Goal: Task Accomplishment & Management: Complete application form

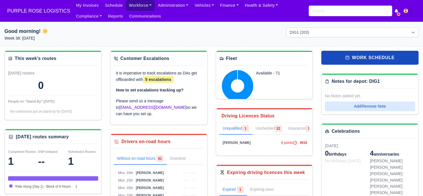
click at [140, 5] on link "Workforce" at bounding box center [140, 5] width 29 height 11
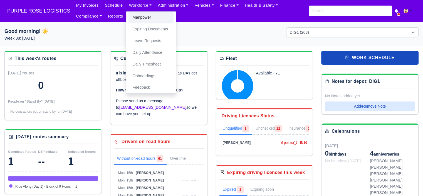
drag, startPoint x: 146, startPoint y: 17, endPoint x: 167, endPoint y: 31, distance: 25.5
click at [146, 17] on link "Manpower" at bounding box center [151, 18] width 45 height 12
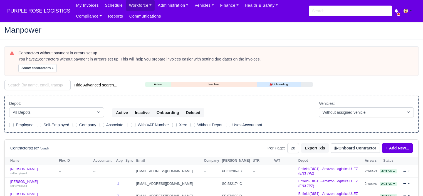
select select "25"
click at [332, 113] on select "-- With assigned vehicle Without assigned vehicle" at bounding box center [366, 112] width 95 height 10
drag, startPoint x: 297, startPoint y: 128, endPoint x: 332, endPoint y: 139, distance: 36.7
click at [297, 129] on div "Depot: All Depots DHP1 Enfield (DIG1) - Amazon Logistics ULEZ (EN3 7PZ) Harlow …" at bounding box center [211, 113] width 414 height 37
click at [351, 147] on button "Onboard Contractor" at bounding box center [355, 147] width 49 height 9
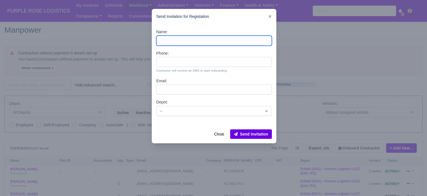
click at [178, 41] on input "Name:" at bounding box center [214, 41] width 116 height 10
paste input "Abdulkadir Mustapha Ibrahim"
type input "Abdulkadir Mustapha Ibrahim"
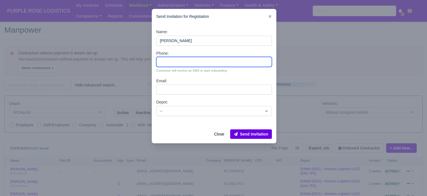
click at [179, 62] on input "Phone:" at bounding box center [214, 62] width 116 height 10
paste input "44 7308 500665"
type input "44 7308 500665"
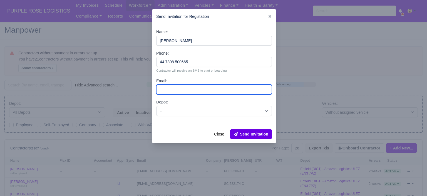
click at [180, 90] on input "Email:" at bounding box center [214, 89] width 116 height 10
paste input "Semeve10@gmail.com"
type input "Semeve10@gmail.com"
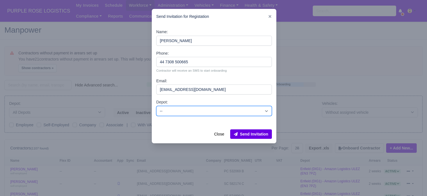
click at [191, 110] on select "-- Enfield (DIG1) - Amazon Logistics ULEZ (EN3 7PZ) Harlow (DHW1) - Amazon Logi…" at bounding box center [214, 111] width 116 height 10
select select "5"
click at [156, 106] on select "-- Enfield (DIG1) - Amazon Logistics ULEZ (EN3 7PZ) Harlow (DHW1) - Amazon Logi…" at bounding box center [214, 111] width 116 height 10
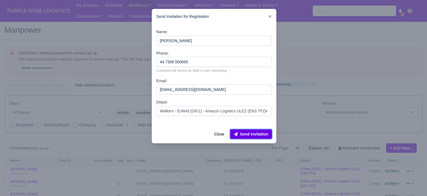
click at [257, 134] on button "Send Invitation" at bounding box center [251, 133] width 42 height 9
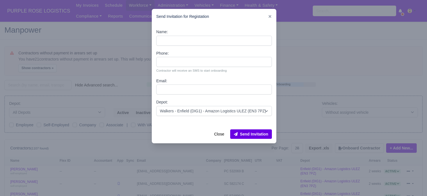
click at [319, 97] on div at bounding box center [213, 98] width 427 height 196
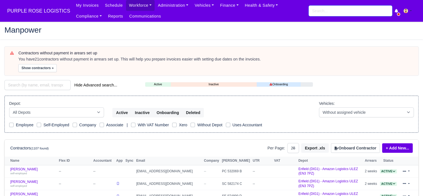
click at [333, 15] on input "search" at bounding box center [350, 11] width 83 height 11
type input "otis"
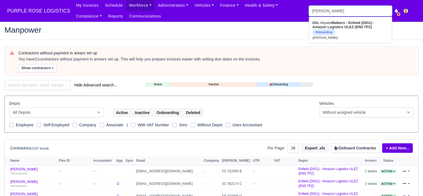
type input "otis Akpata"
click at [333, 22] on strong "Walkers - Enfield (DIG1) - Amazon Logistics ULEZ (EN3 7PZ)" at bounding box center [348, 25] width 73 height 8
type input "Otis Akpata"
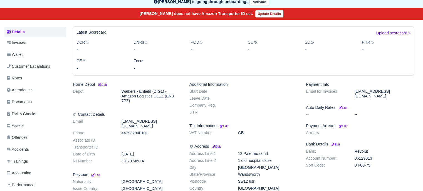
scroll to position [83, 0]
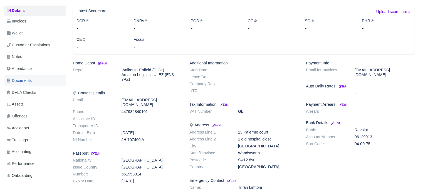
click at [23, 78] on span "Documents" at bounding box center [19, 81] width 25 height 6
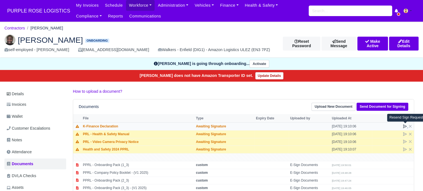
click at [404, 126] on icon at bounding box center [404, 126] width 3 height 3
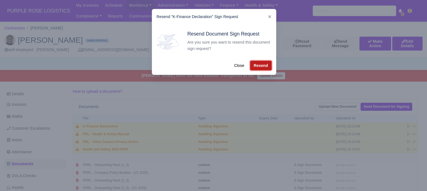
click at [264, 68] on button "Resend" at bounding box center [260, 65] width 21 height 9
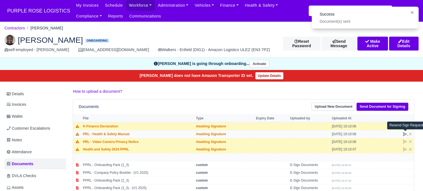
click at [404, 133] on icon at bounding box center [405, 134] width 4 height 4
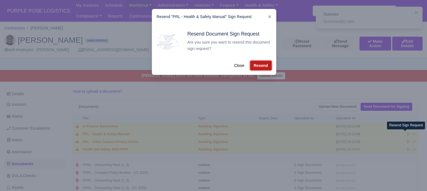
click at [260, 68] on button "Resend" at bounding box center [260, 65] width 21 height 9
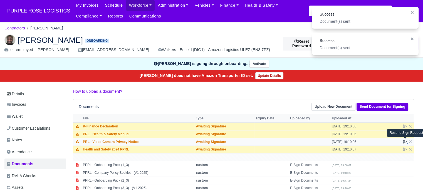
click at [405, 142] on icon at bounding box center [405, 142] width 4 height 4
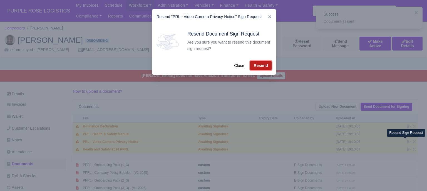
drag, startPoint x: 266, startPoint y: 66, endPoint x: 332, endPoint y: 109, distance: 79.3
click at [266, 66] on button "Resend" at bounding box center [260, 65] width 21 height 9
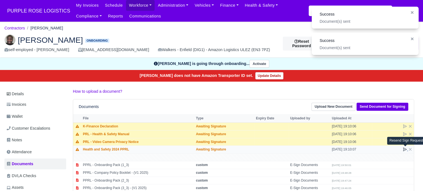
click at [403, 148] on icon at bounding box center [404, 149] width 3 height 3
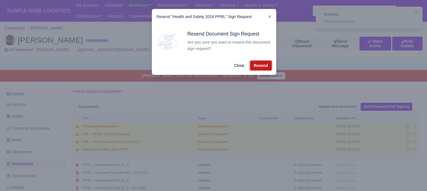
click at [257, 67] on button "Resend" at bounding box center [260, 65] width 21 height 9
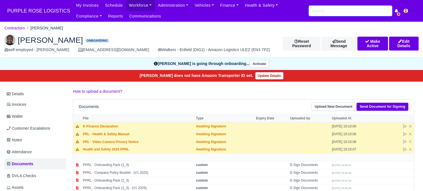
click at [337, 13] on input "search" at bounding box center [350, 11] width 83 height 11
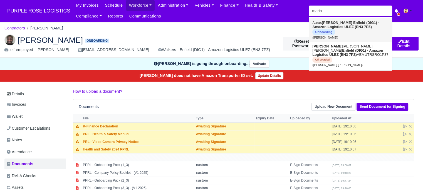
click at [338, 25] on strong "Enfield (DIG1) - Amazon Logistics ULEZ (EN3 7PZ)" at bounding box center [345, 25] width 67 height 8
type input "Auras Marin"
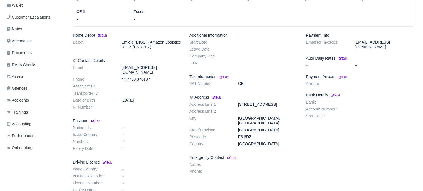
scroll to position [139, 0]
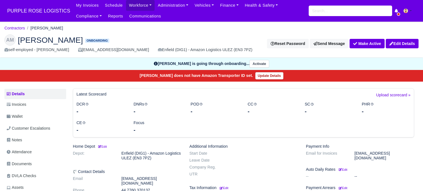
scroll to position [139, 0]
click at [327, 14] on input "search" at bounding box center [350, 11] width 83 height 11
click at [335, 12] on input "search" at bounding box center [350, 11] width 83 height 11
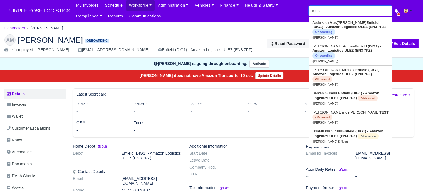
type input "musta"
type input "[PERSON_NAME] [PERSON_NAME]"
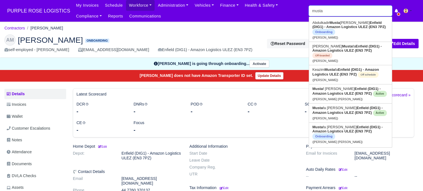
type input "mustaf"
type input "[PERSON_NAME] [PERSON_NAME]"
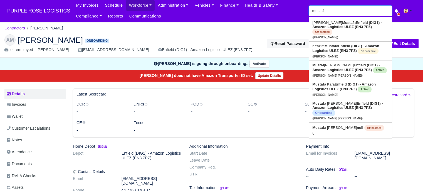
type input "musta"
type input "mustaf Abdi Shukri"
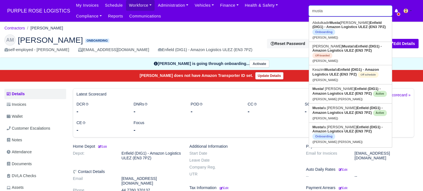
type input "mustap"
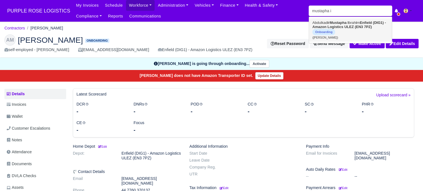
click at [361, 29] on link "Abdulkad i r Mustapha I brah i m Enfield (DIG1) - Amazon Logistics ULEZ (EN3 7P…" at bounding box center [350, 29] width 83 height 23
type input "[PERSON_NAME]"
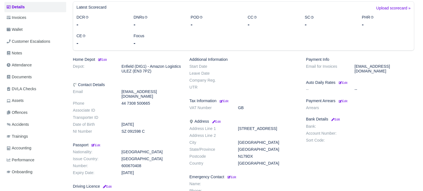
scroll to position [111, 0]
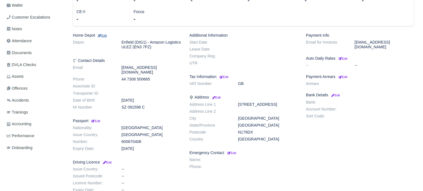
click at [103, 34] on small "Edit" at bounding box center [101, 35] width 9 height 3
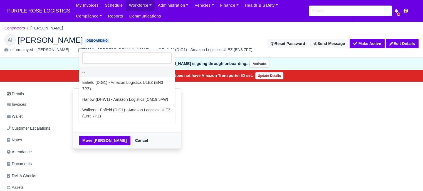
click at [143, 119] on span "--" at bounding box center [127, 117] width 96 height 7
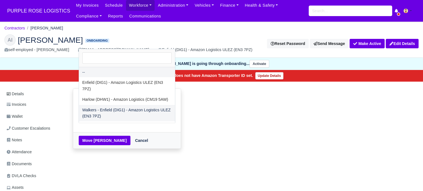
select select "5"
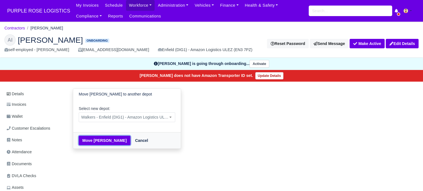
click at [111, 144] on button "Move Abdulkadir Mustapha Ibrahim" at bounding box center [105, 140] width 52 height 9
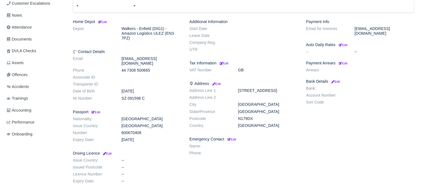
scroll to position [139, 0]
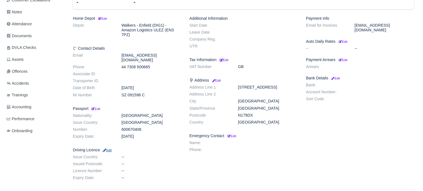
click at [110, 149] on small "Edit" at bounding box center [106, 150] width 9 height 3
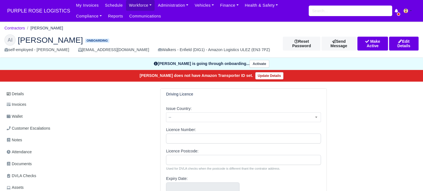
click at [133, 122] on div "Driving Licence Issue Country: -- United Kingdom Turkey Bulgaria Canada Afghani…" at bounding box center [244, 153] width 350 height 131
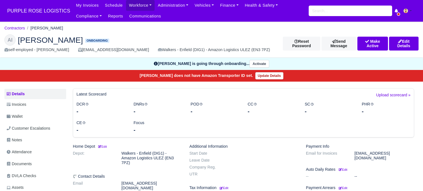
scroll to position [128, 0]
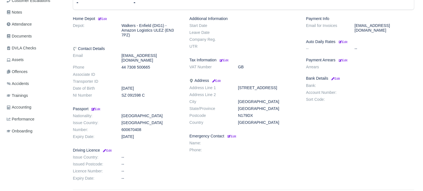
click at [112, 148] on div "Home Depot Edit Depot: Walkers - Enfield (DIG1) - Amazon Logistics ULEZ (EN3 7P…" at bounding box center [127, 99] width 117 height 167
click at [109, 149] on small "Edit" at bounding box center [106, 150] width 9 height 3
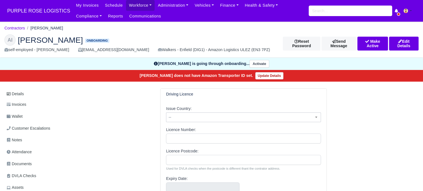
click at [200, 115] on span "--" at bounding box center [243, 117] width 154 height 7
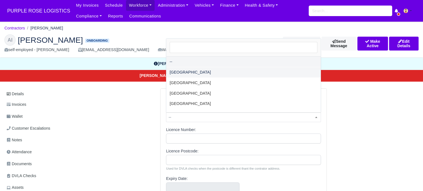
select select "[GEOGRAPHIC_DATA]"
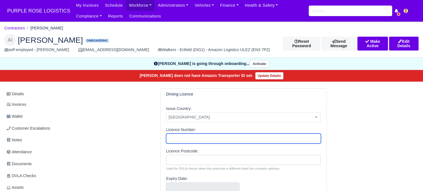
click at [206, 136] on input "Licence Number:" at bounding box center [243, 139] width 155 height 10
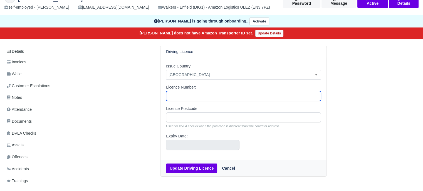
scroll to position [56, 0]
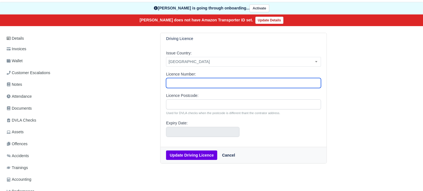
click at [197, 85] on input "Licence Number:" at bounding box center [243, 83] width 155 height 10
type input "j"
click at [189, 80] on input "Licence Number:" at bounding box center [243, 83] width 155 height 10
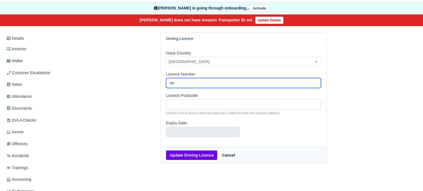
type input "n"
type input "xxxxxxxxxx"
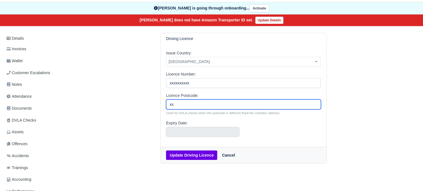
type input "x"
type input "xxxxxxx"
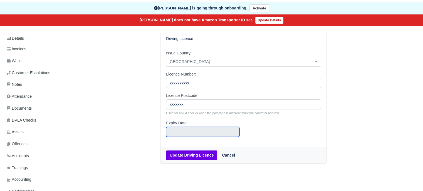
click at [186, 131] on input "text" at bounding box center [202, 132] width 73 height 10
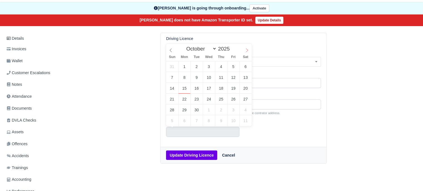
click at [246, 50] on icon at bounding box center [247, 50] width 4 height 4
select select "10"
click at [246, 50] on icon at bounding box center [247, 50] width 4 height 4
click at [221, 51] on input "2025" at bounding box center [226, 49] width 18 height 6
click at [230, 48] on span at bounding box center [232, 47] width 4 height 3
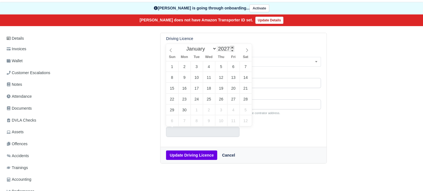
click at [230, 48] on span at bounding box center [232, 47] width 4 height 3
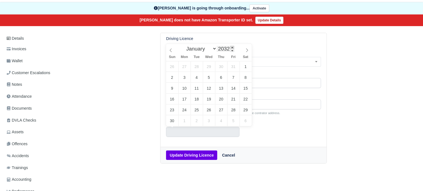
click at [230, 48] on span at bounding box center [232, 47] width 4 height 3
type input "2035"
click at [230, 48] on span at bounding box center [232, 47] width 4 height 3
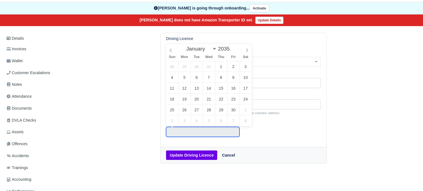
type input "November 22, 2035"
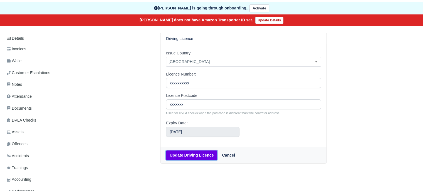
click at [201, 157] on button "Update Driving Licence" at bounding box center [191, 155] width 51 height 9
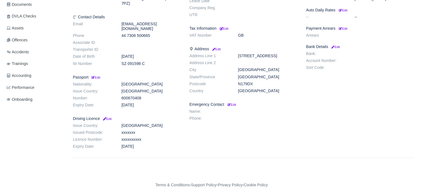
scroll to position [171, 0]
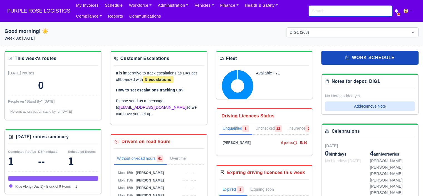
click at [335, 9] on input "search" at bounding box center [350, 11] width 83 height 11
type input "oti"
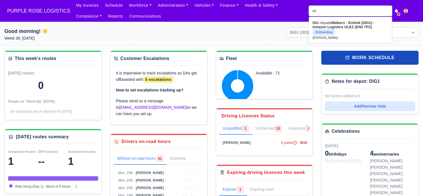
type input "[PERSON_NAME]"
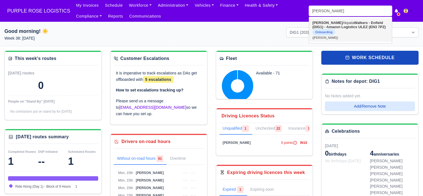
click at [368, 27] on strong "Walkers - Enfield (DIG1) - Amazon Logistics ULEZ (EN3 7PZ)" at bounding box center [348, 25] width 73 height 8
type input "[PERSON_NAME]"
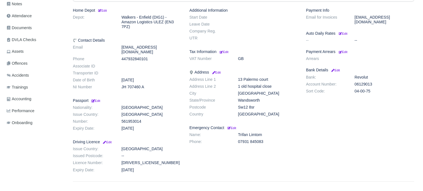
scroll to position [139, 0]
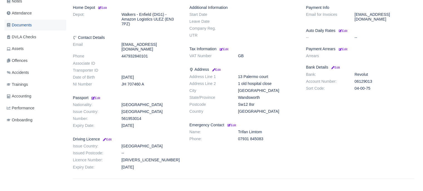
click at [31, 26] on span "Documents" at bounding box center [19, 25] width 25 height 6
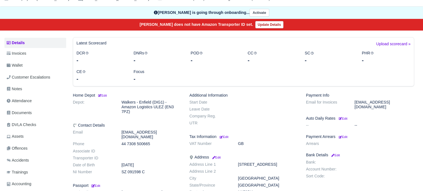
scroll to position [49, 0]
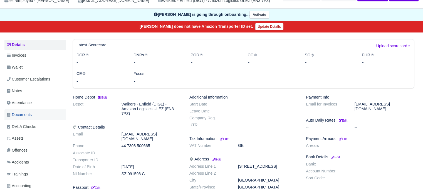
click at [28, 113] on span "Documents" at bounding box center [19, 115] width 25 height 6
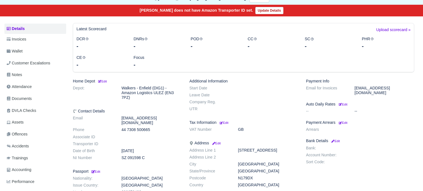
scroll to position [133, 0]
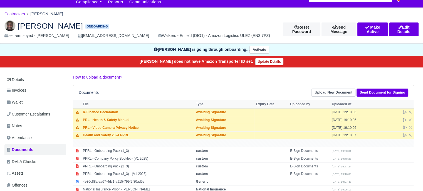
scroll to position [28, 0]
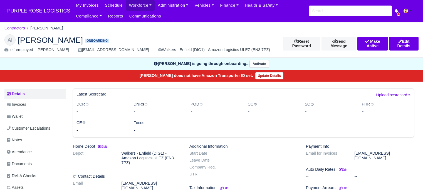
scroll to position [133, 0]
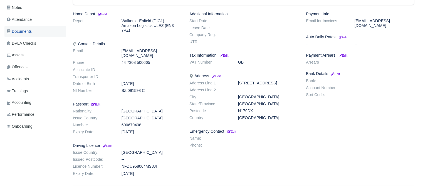
click at [27, 32] on span "Documents" at bounding box center [19, 31] width 25 height 6
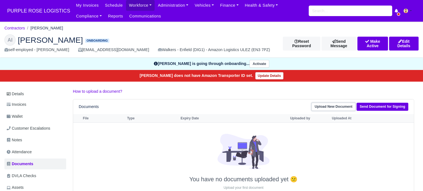
click at [340, 108] on link "Upload New Document" at bounding box center [334, 107] width 44 height 8
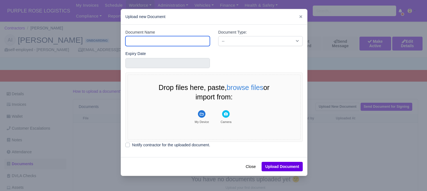
click at [159, 40] on input "Document Name" at bounding box center [167, 41] width 85 height 10
type input "RTW"
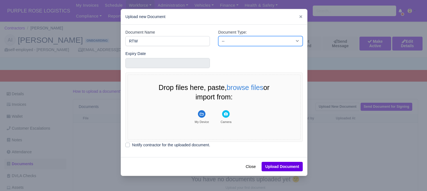
click at [229, 42] on select "-- Accounting Engagement Letter Age Verification Confirmation Background Check …" at bounding box center [260, 41] width 85 height 10
click at [218, 36] on select "-- Accounting Engagement Letter Age Verification Confirmation Background Check …" at bounding box center [260, 41] width 85 height 10
click at [200, 112] on g "File Uploader" at bounding box center [202, 114] width 8 height 8
click at [263, 44] on select "-- Accounting Engagement Letter Age Verification Confirmation Background Check …" at bounding box center [260, 41] width 85 height 10
select select "right-to-work"
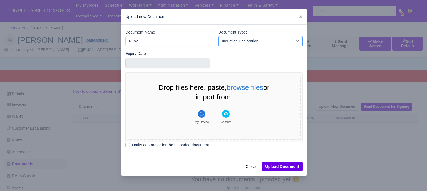
click at [218, 36] on select "-- Accounting Engagement Letter Age Verification Confirmation Background Check …" at bounding box center [260, 41] width 85 height 10
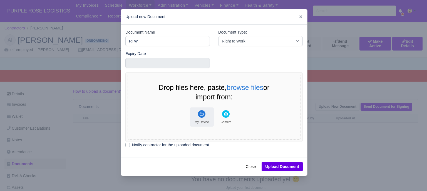
click at [202, 114] on icon "File Uploader" at bounding box center [202, 114] width 4 height 3
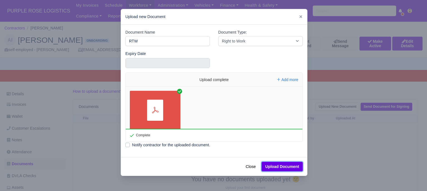
click at [280, 167] on button "Upload Document" at bounding box center [282, 166] width 41 height 9
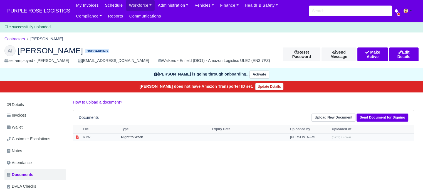
click at [129, 138] on strong "Right to Work" at bounding box center [132, 137] width 22 height 4
click at [129, 138] on body "PURPLE ROSE LOGISTICS My Invoices Schedule Workforce Manpower Expiring Document…" at bounding box center [211, 95] width 423 height 191
select select "right-to-work"
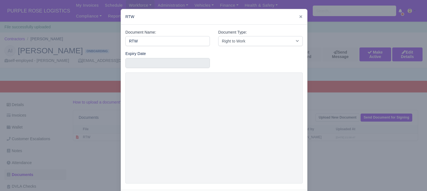
click at [312, 134] on div at bounding box center [213, 95] width 427 height 191
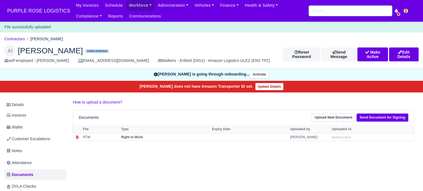
click at [335, 10] on input "search" at bounding box center [350, 11] width 83 height 11
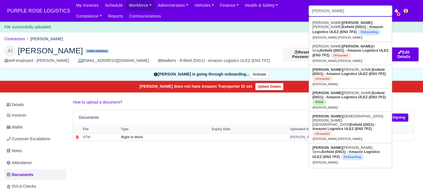
type input "david d"
type input "david dancy"
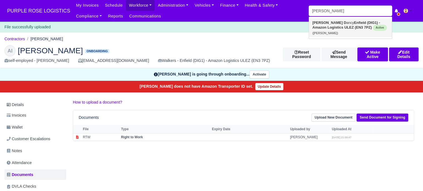
click at [340, 26] on strong "Enfield (DIG1) - Amazon Logistics ULEZ (EN3 7PZ)" at bounding box center [346, 25] width 68 height 9
type input "David Dancy"
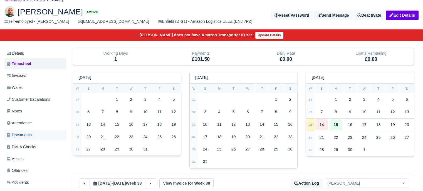
scroll to position [56, 0]
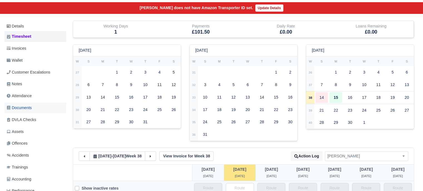
click at [34, 107] on link "Documents" at bounding box center [35, 108] width 62 height 11
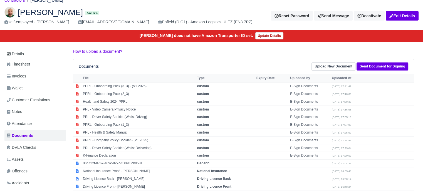
scroll to position [56, 0]
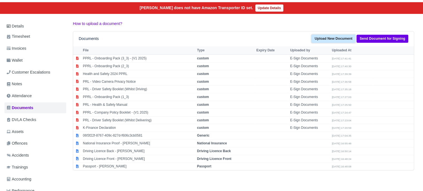
click at [334, 39] on link "Upload New Document" at bounding box center [334, 39] width 44 height 8
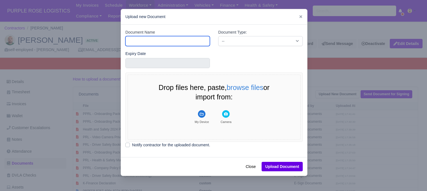
click at [187, 43] on input "Document Name" at bounding box center [167, 41] width 85 height 10
type input "Driver License"
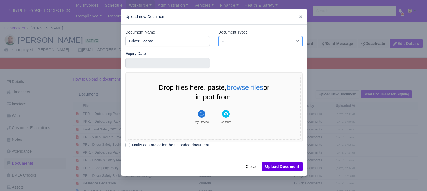
click at [224, 45] on select "-- Accounting Engagement Letter Age Verification Confirmation Background Check …" at bounding box center [260, 41] width 85 height 10
select select "driver-licence-declaration"
click at [218, 36] on select "-- Accounting Engagement Letter Age Verification Confirmation Background Check …" at bounding box center [260, 41] width 85 height 10
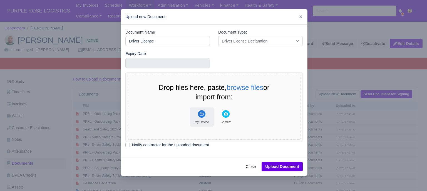
click at [202, 116] on rect "File Uploader" at bounding box center [202, 114] width 8 height 8
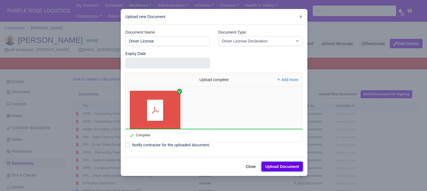
click at [291, 164] on button "Upload Document" at bounding box center [282, 166] width 41 height 9
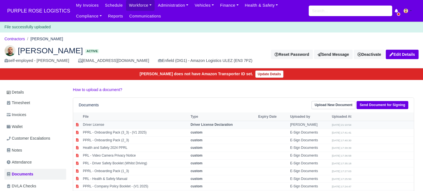
click at [111, 125] on td "Driver License" at bounding box center [136, 125] width 108 height 8
select select "driver-licence-declaration"
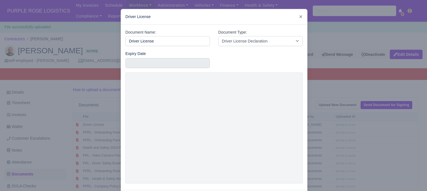
click at [330, 143] on div at bounding box center [213, 95] width 427 height 191
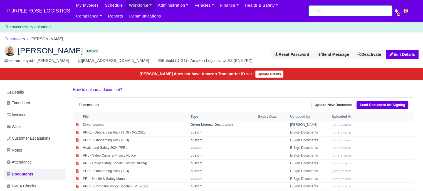
click at [317, 11] on input "search" at bounding box center [350, 11] width 83 height 11
type input "[PERSON_NAME]"
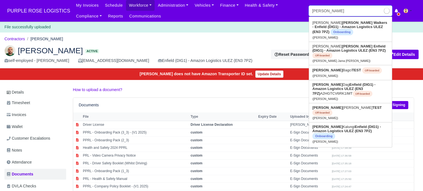
type input "[PERSON_NAME]"
click at [334, 24] on strong "Walkers - Enfield (DIG1) - Amazon Logistics ULEZ (EN3 7PZ)" at bounding box center [349, 27] width 75 height 13
type input "Abdulkadir Mustapha Ibrahim"
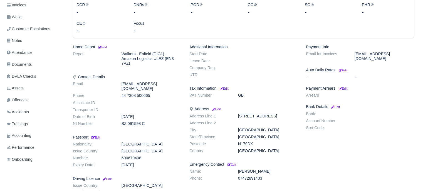
scroll to position [111, 0]
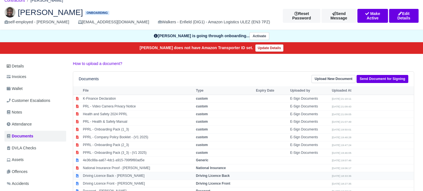
scroll to position [56, 0]
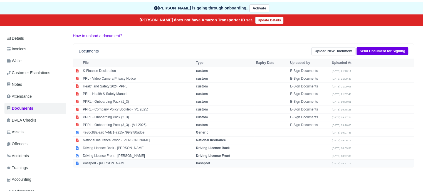
click at [204, 162] on strong "Passport" at bounding box center [203, 164] width 14 height 4
select select "passport"
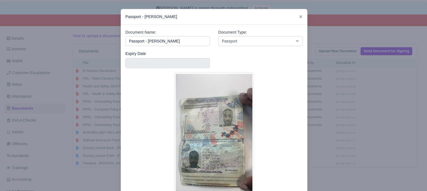
click at [305, 127] on div "Document Name: Passport - Otis Akpata Document Type: -- Accounting Engagement L…" at bounding box center [214, 120] width 186 height 191
click at [299, 18] on icon at bounding box center [301, 17] width 4 height 4
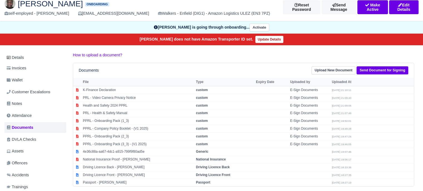
scroll to position [0, 0]
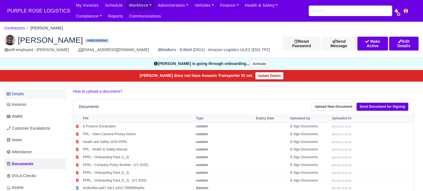
click at [31, 93] on link "Details" at bounding box center [35, 94] width 62 height 10
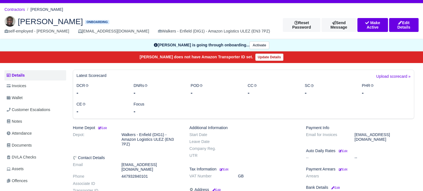
scroll to position [28, 0]
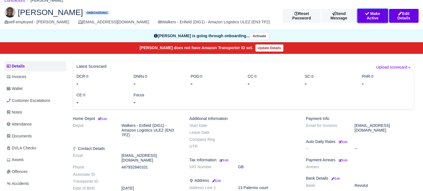
click at [367, 19] on button "Make Active" at bounding box center [372, 16] width 31 height 14
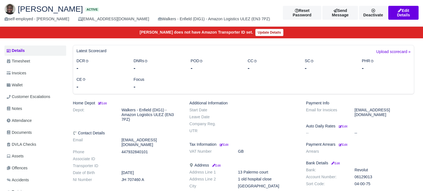
scroll to position [83, 0]
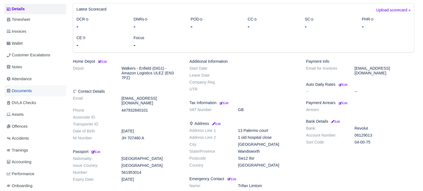
click at [26, 91] on span "Documents" at bounding box center [19, 91] width 25 height 6
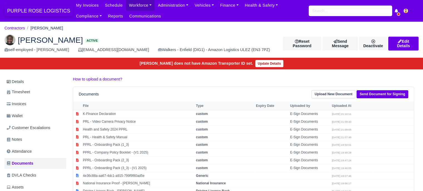
click at [51, 11] on span "PURPLE ROSE LOGISTICS" at bounding box center [38, 10] width 68 height 11
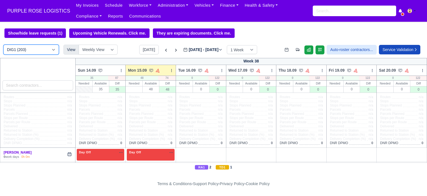
click at [41, 48] on select "DIG1 (203) DAK1 (1) GIMD (45)" at bounding box center [31, 50] width 56 height 10
select select "5"
click at [3, 45] on select "DIG1 (203) DAK1 (1) GIMD (45)" at bounding box center [31, 50] width 56 height 10
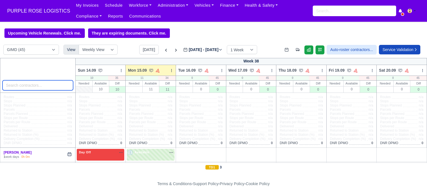
click at [37, 88] on input "search" at bounding box center [38, 85] width 71 height 10
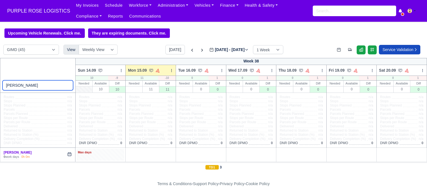
type input "otis"
click at [113, 155] on div "Max days" at bounding box center [101, 154] width 48 height 11
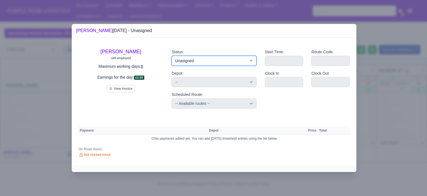
click at [210, 62] on select "Available Day Off Stand By Holiday Other Depot In Office OSM Ridealong Nursery …" at bounding box center [214, 61] width 85 height 10
select select "Day Off"
click at [172, 56] on select "Available Day Off Stand By Holiday Other Depot In Office OSM Ridealong Nursery …" at bounding box center [214, 61] width 85 height 10
select select
select select "na"
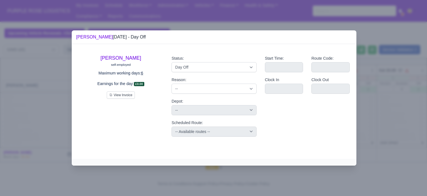
click at [379, 121] on div at bounding box center [213, 98] width 427 height 196
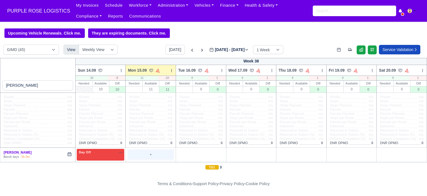
click at [153, 157] on div "+" at bounding box center [151, 154] width 46 height 9
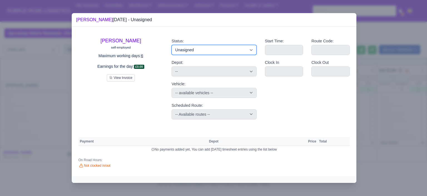
click at [208, 51] on select "Available Day Off Stand By Holiday Other Depot In Office OSM Ridealong Nursery …" at bounding box center [214, 50] width 85 height 10
select select "Training"
click at [172, 45] on select "Available Day Off Stand By Holiday Other Depot In Office OSM Ridealong Nursery …" at bounding box center [214, 50] width 85 height 10
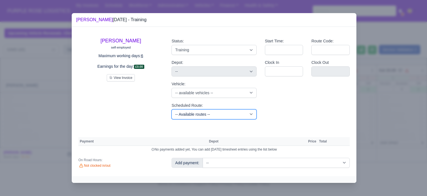
click at [214, 114] on select "-- Available routes -- Standard Parcel - Block of 6 Hours - (SD6) AmFlex RTS Ve…" at bounding box center [214, 114] width 85 height 10
select select "6"
click at [172, 109] on select "-- Available routes -- Standard Parcel - Block of 6 Hours - (SD6) AmFlex RTS Ve…" at bounding box center [214, 114] width 85 height 10
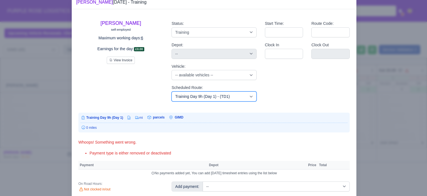
scroll to position [33, 0]
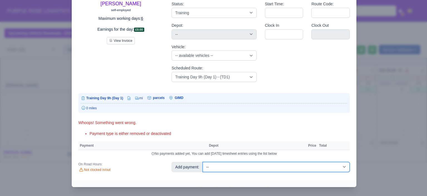
click at [290, 168] on select "-- Additional Hour Support (£14.50) Additional Hour Support (Walkers) (£13.50) …" at bounding box center [276, 167] width 147 height 10
select select "104"
click at [203, 162] on select "-- Additional Hour Support (£14.50) Additional Hour Support (Walkers) (£13.50) …" at bounding box center [276, 167] width 147 height 10
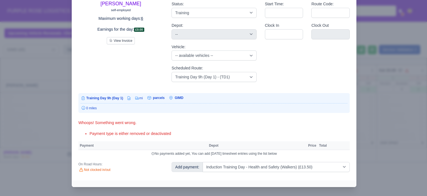
select select "5"
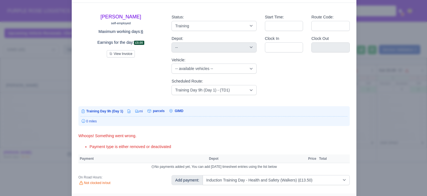
select select "5"
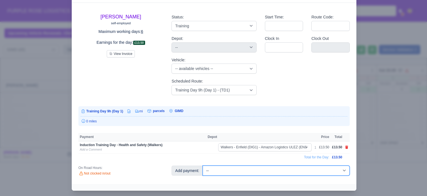
click at [274, 172] on select "-- Additional Hour Support (£14.50) Additional Hour Support (Walkers) (£13.50) …" at bounding box center [276, 170] width 147 height 10
select select "85"
click at [203, 165] on select "-- Additional Hour Support (£14.50) Additional Hour Support (Walkers) (£13.50) …" at bounding box center [276, 170] width 147 height 10
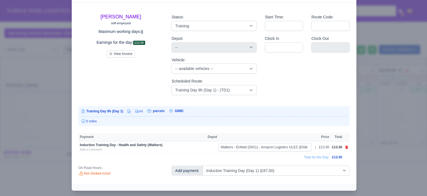
select select "5"
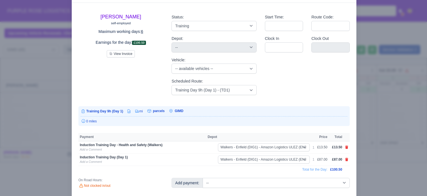
scroll to position [26, 0]
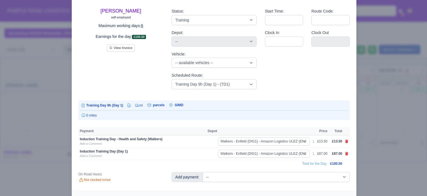
click at [375, 151] on div at bounding box center [213, 98] width 427 height 196
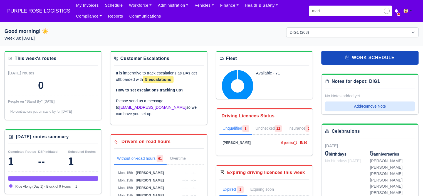
type input "marin"
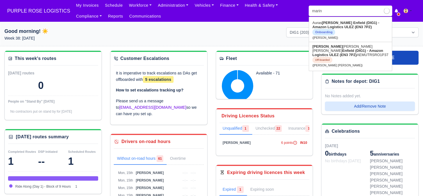
type input "[PERSON_NAME] [PERSON_NAME]"
click at [335, 29] on span "Onboarding" at bounding box center [323, 32] width 23 height 6
type input "[PERSON_NAME]"
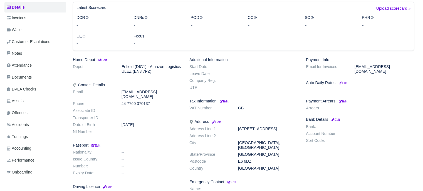
scroll to position [28, 0]
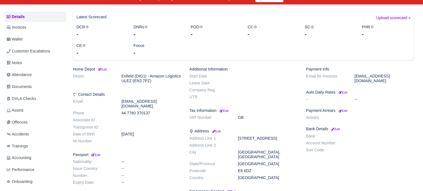
scroll to position [111, 0]
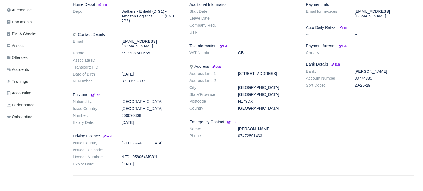
scroll to position [133, 0]
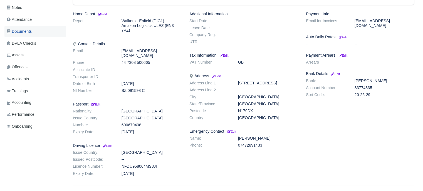
click at [33, 32] on link "Documents" at bounding box center [35, 31] width 62 height 11
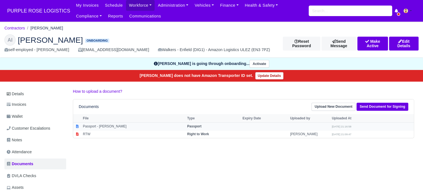
click at [201, 125] on strong "Passport" at bounding box center [194, 127] width 14 height 4
select select "passport"
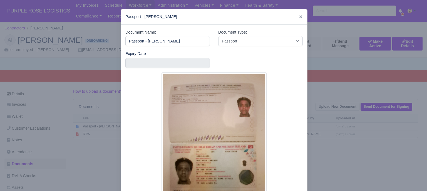
click at [314, 128] on div at bounding box center [213, 95] width 427 height 191
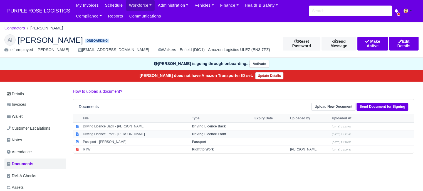
click at [213, 132] on strong "Driving Licence Front" at bounding box center [209, 134] width 34 height 4
select select "driving-licence-front"
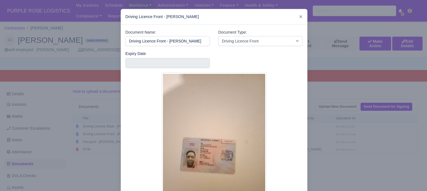
drag, startPoint x: 305, startPoint y: 127, endPoint x: 285, endPoint y: 127, distance: 19.5
click at [305, 127] on div "Document Name: Driving Licence Front - [PERSON_NAME] Document Type: -- Accounti…" at bounding box center [214, 120] width 186 height 191
click at [299, 18] on icon at bounding box center [301, 17] width 4 height 4
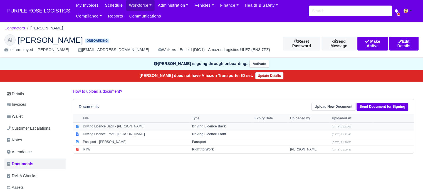
click at [217, 127] on strong "Driving Licence Back" at bounding box center [209, 127] width 34 height 4
select select "driving-licence-back"
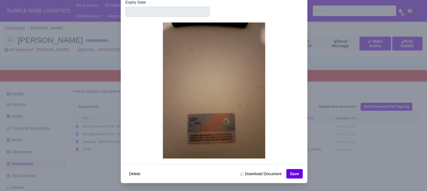
scroll to position [53, 0]
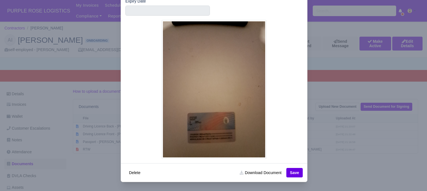
click at [213, 134] on img at bounding box center [214, 89] width 105 height 139
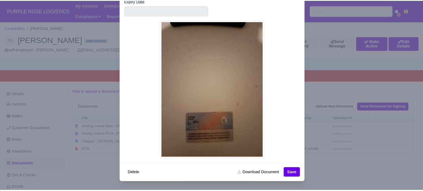
scroll to position [0, 0]
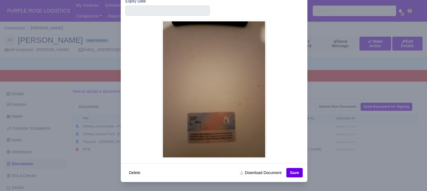
click at [317, 137] on div at bounding box center [213, 95] width 427 height 191
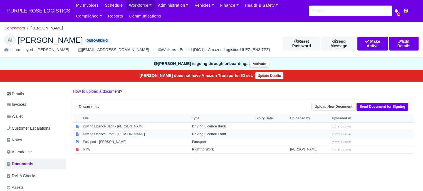
click at [220, 136] on strong "Driving Licence Front" at bounding box center [209, 134] width 34 height 4
select select "driving-licence-front"
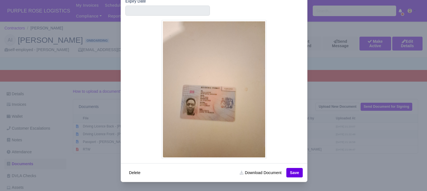
scroll to position [0, 13]
click at [324, 121] on div at bounding box center [213, 95] width 427 height 191
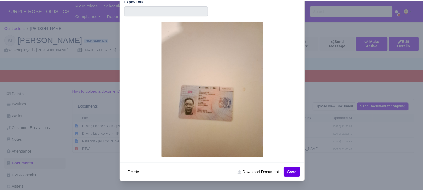
scroll to position [0, 0]
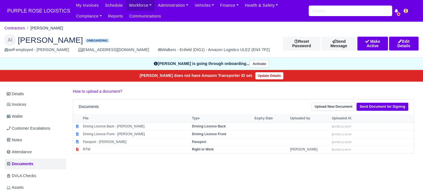
click at [191, 174] on div "Details Invoices Wallet Customer Escalations Notes Attendance Documents DVLA Ch…" at bounding box center [211, 181] width 414 height 187
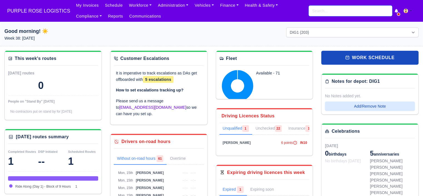
click at [322, 11] on input "search" at bounding box center [350, 11] width 83 height 11
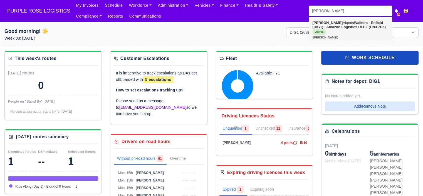
click at [332, 25] on link "Otis Akpata Walkers - Enfield (DIG1) - Amazon Logistics ULEZ (EN3 7PZ) Active (…" at bounding box center [350, 29] width 83 height 23
type input "Otis Akpata"
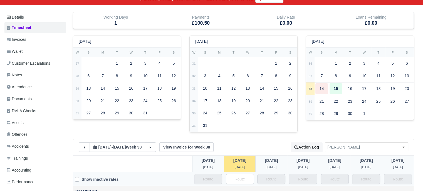
scroll to position [111, 0]
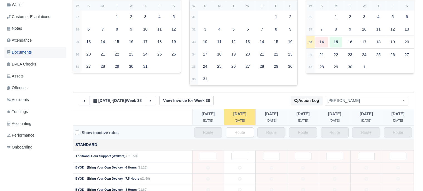
click at [33, 53] on link "Documents" at bounding box center [35, 52] width 62 height 11
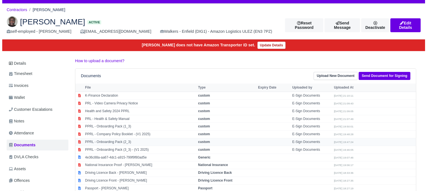
scroll to position [56, 0]
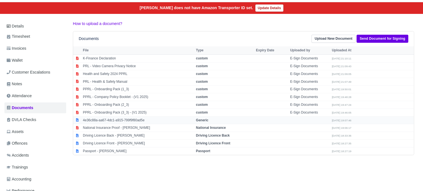
click at [203, 122] on td "Generic" at bounding box center [224, 121] width 60 height 8
select select "generic"
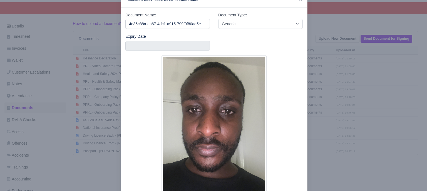
scroll to position [53, 0]
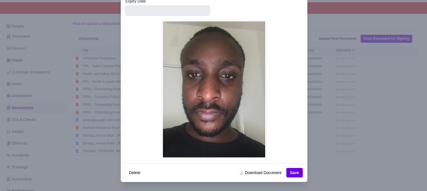
click at [307, 117] on div at bounding box center [213, 95] width 427 height 191
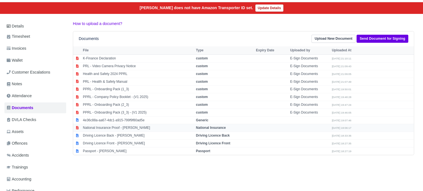
click at [208, 127] on strong "National Insurance" at bounding box center [211, 128] width 30 height 4
select select "national-insurance"
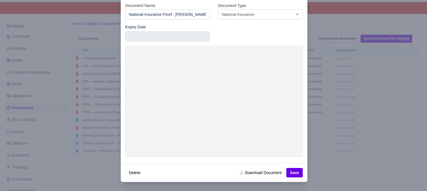
click at [348, 98] on div at bounding box center [213, 95] width 427 height 191
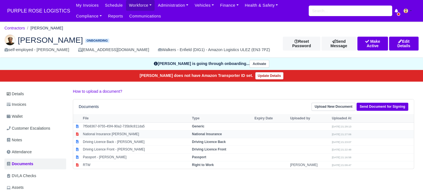
click at [213, 136] on strong "National Insurance" at bounding box center [207, 134] width 30 height 4
select select "national-insurance"
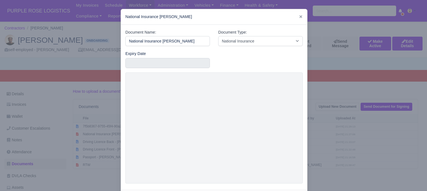
scroll to position [0, 20]
click at [322, 137] on div at bounding box center [213, 95] width 427 height 191
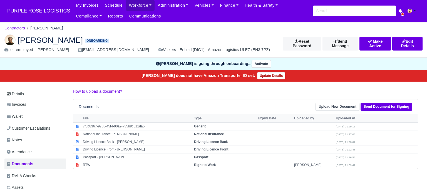
scroll to position [0, 0]
click at [204, 127] on strong "Generic" at bounding box center [198, 127] width 13 height 4
select select "generic"
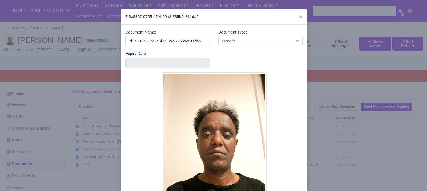
click at [312, 125] on div at bounding box center [213, 95] width 427 height 191
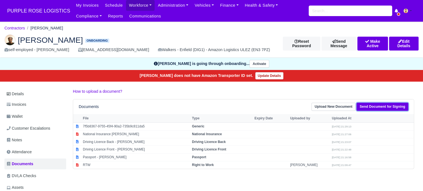
click at [376, 109] on link "Send Document for Signing" at bounding box center [383, 107] width 52 height 8
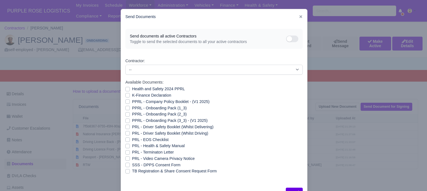
click at [132, 90] on label "Health and Safety 2024 PPRL" at bounding box center [158, 89] width 53 height 6
click at [125, 90] on input "Health and Safety 2024 PPRL" at bounding box center [127, 88] width 4 height 4
checkbox input "true"
click at [132, 96] on label "K-Finance Declaration" at bounding box center [151, 95] width 39 height 6
click at [125, 96] on input "K-Finance Declaration" at bounding box center [127, 94] width 4 height 4
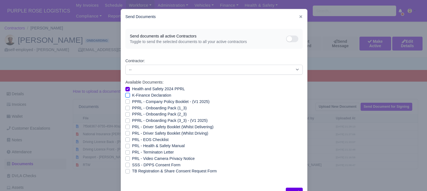
checkbox input "true"
click at [132, 101] on label "PPRL - Company Policy Booklet - (V1 2025)" at bounding box center [171, 102] width 78 height 6
click at [126, 101] on input "PPRL - Company Policy Booklet - (V1 2025)" at bounding box center [127, 101] width 4 height 4
checkbox input "true"
click at [132, 106] on label "PPRL - Onboarding Pack (1_3)" at bounding box center [159, 108] width 55 height 6
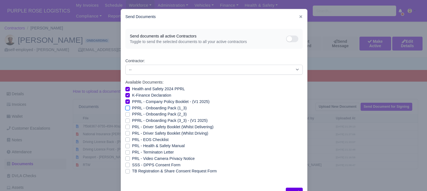
click at [126, 106] on input "PPRL - Onboarding Pack (1_3)" at bounding box center [127, 107] width 4 height 4
checkbox input "true"
click at [132, 114] on label "PPRL - Onboarding Pack (2_3)" at bounding box center [159, 114] width 55 height 6
click at [126, 114] on input "PPRL - Onboarding Pack (2_3)" at bounding box center [127, 113] width 4 height 4
checkbox input "true"
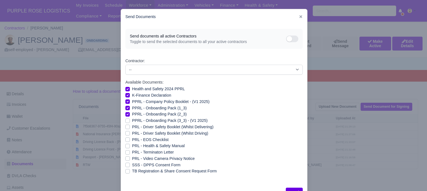
drag, startPoint x: 126, startPoint y: 120, endPoint x: 129, endPoint y: 129, distance: 9.2
click at [132, 121] on label "PPRL - Onboarding Pack (3_3) - (V1 2025)" at bounding box center [170, 121] width 76 height 6
click at [126, 121] on input "PPRL - Onboarding Pack (3_3) - (V1 2025)" at bounding box center [127, 120] width 4 height 4
checkbox input "true"
click at [132, 147] on label "PRL - Health & Safety Manual" at bounding box center [158, 146] width 53 height 6
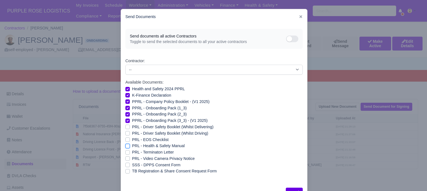
click at [126, 147] on input "PRL - Health & Safety Manual" at bounding box center [127, 145] width 4 height 4
checkbox input "true"
click at [132, 159] on label "PRL - Video Camera Privacy Notice" at bounding box center [163, 159] width 63 height 6
click at [127, 159] on input "PRL - Video Camera Privacy Notice" at bounding box center [127, 158] width 4 height 4
checkbox input "true"
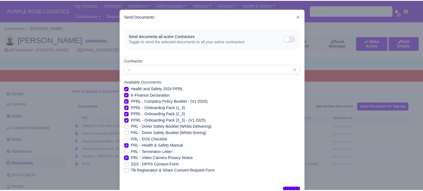
scroll to position [20, 0]
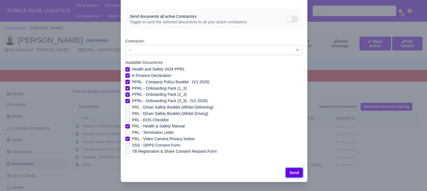
click at [291, 174] on button "Send" at bounding box center [294, 172] width 17 height 9
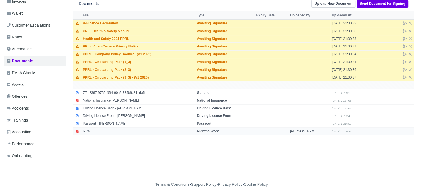
scroll to position [108, 0]
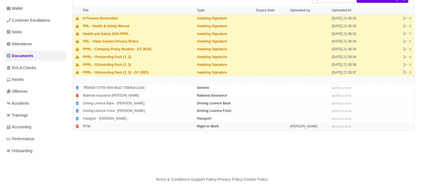
click at [216, 125] on strong "Right to Work" at bounding box center [208, 127] width 22 height 4
select select "right-to-work"
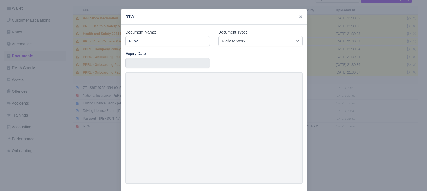
click at [324, 116] on div at bounding box center [213, 95] width 427 height 191
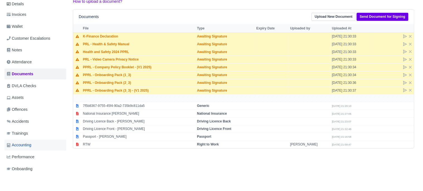
scroll to position [80, 0]
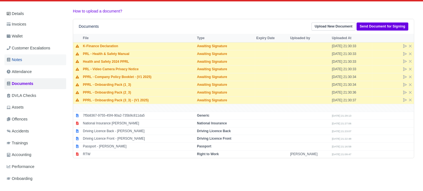
click at [17, 62] on span "Notes" at bounding box center [14, 60] width 15 height 6
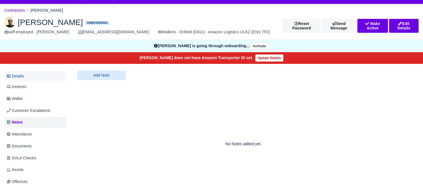
scroll to position [28, 0]
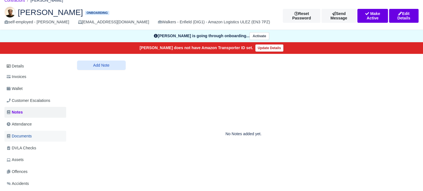
click at [29, 134] on span "Documents" at bounding box center [19, 136] width 25 height 6
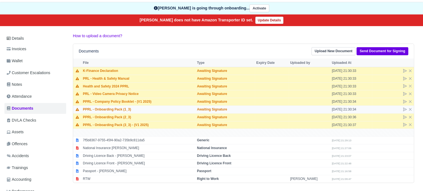
scroll to position [53, 0]
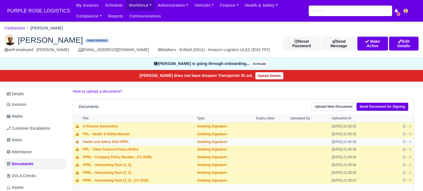
scroll to position [53, 0]
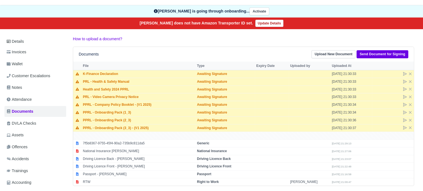
scroll to position [53, 0]
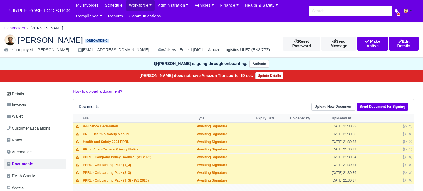
scroll to position [53, 0]
